Goal: Find specific page/section: Find specific page/section

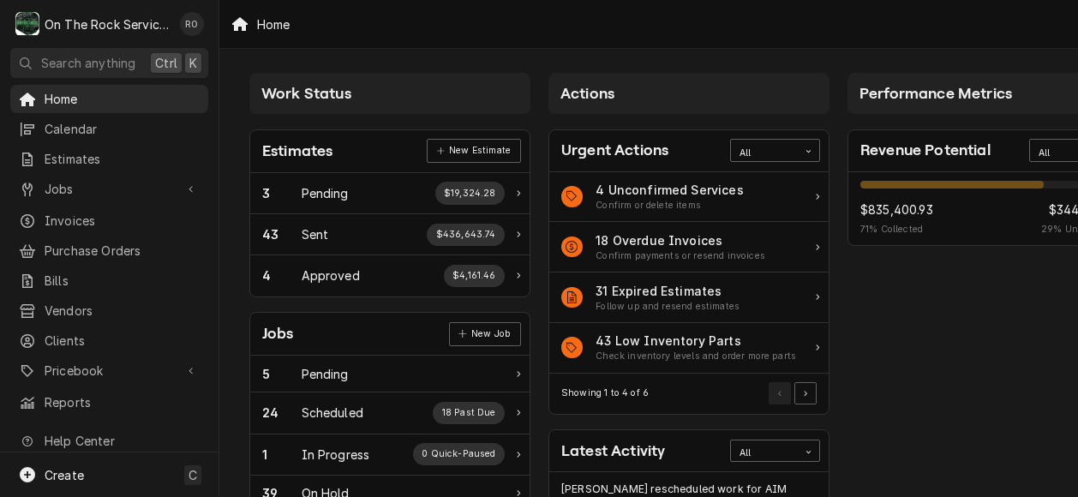
scroll to position [708, 72]
click at [165, 100] on span "Home" at bounding box center [122, 99] width 155 height 18
click at [153, 97] on span "Home" at bounding box center [122, 99] width 155 height 18
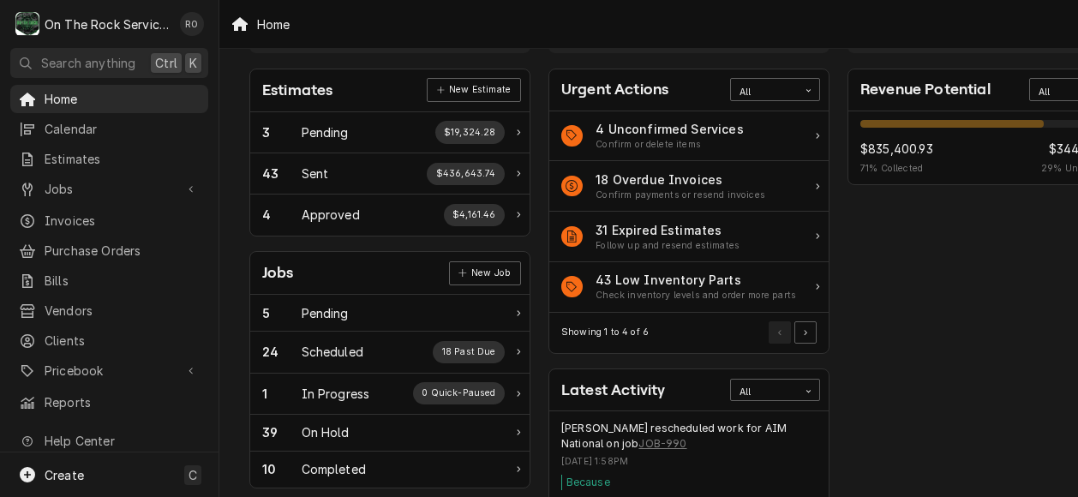
scroll to position [62, 0]
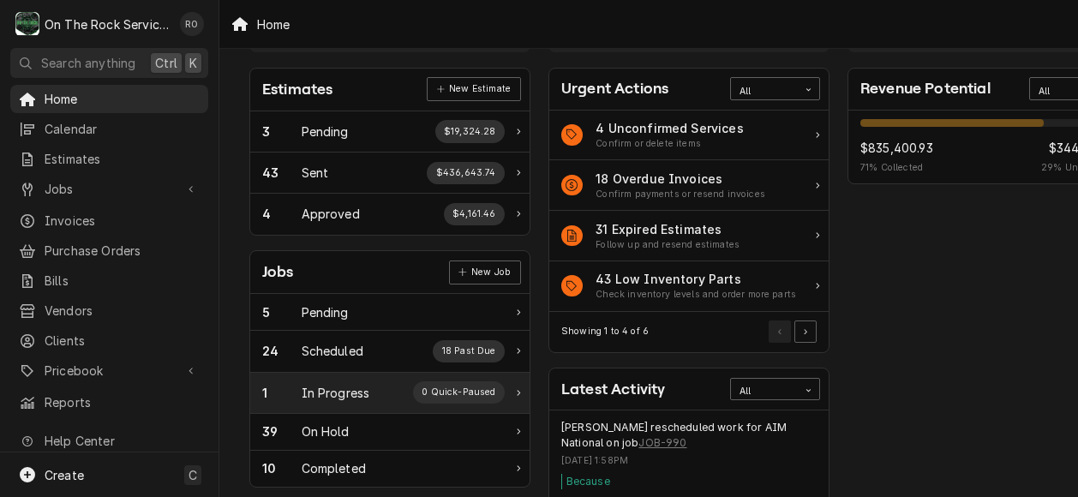
click at [416, 386] on div "1 In Progress 0 Quick-Paused" at bounding box center [383, 392] width 242 height 22
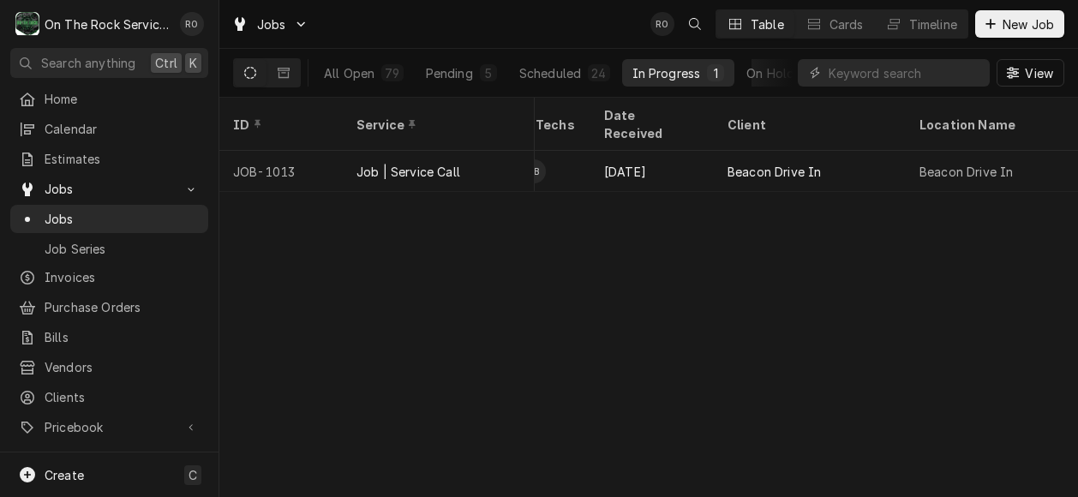
scroll to position [0, 661]
click at [907, 288] on div "ID Service Status Labels Job Type Priority Techs Date Received Client Location …" at bounding box center [648, 297] width 859 height 399
